Goal: Task Accomplishment & Management: Use online tool/utility

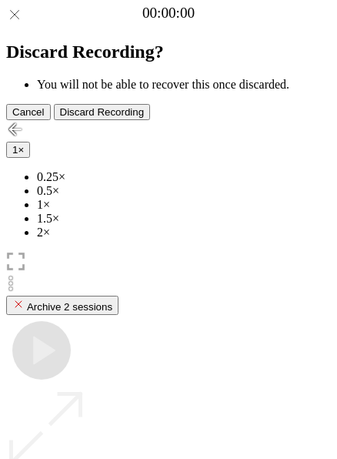
scroll to position [137, 0]
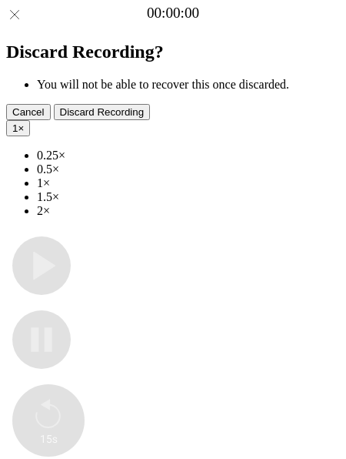
type input "**********"
